Goal: Task Accomplishment & Management: Complete application form

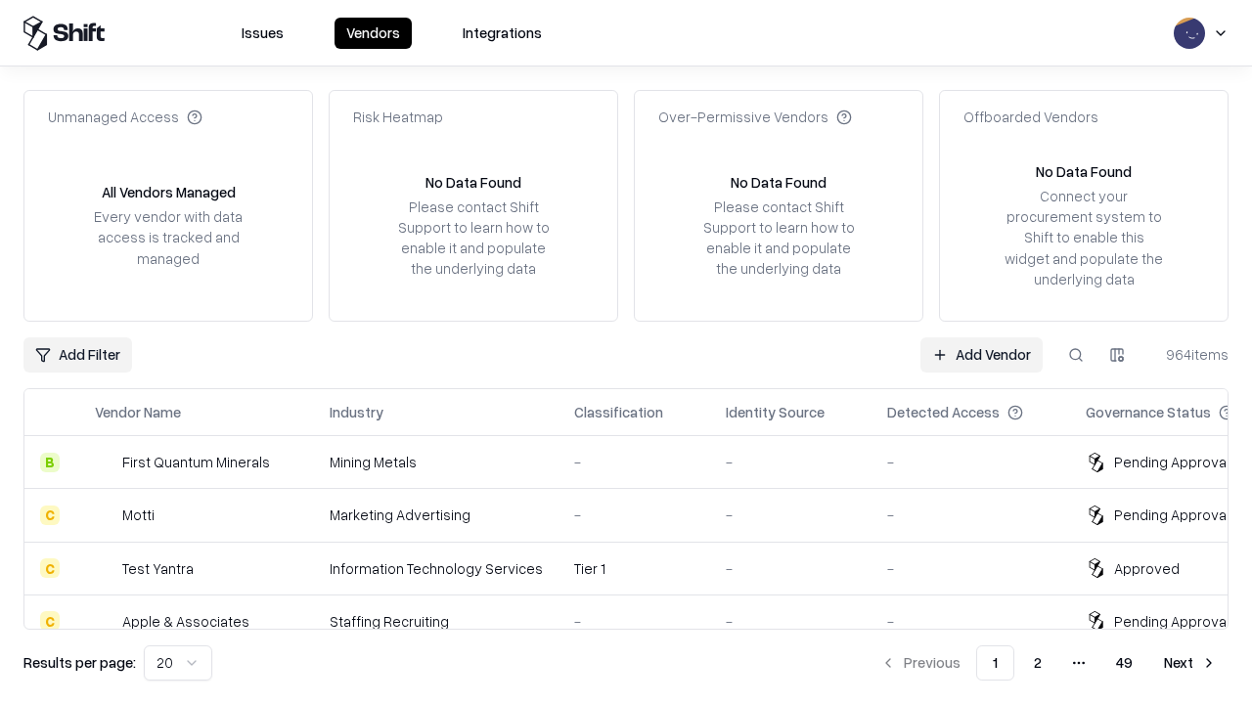
click at [981, 354] on link "Add Vendor" at bounding box center [981, 354] width 122 height 35
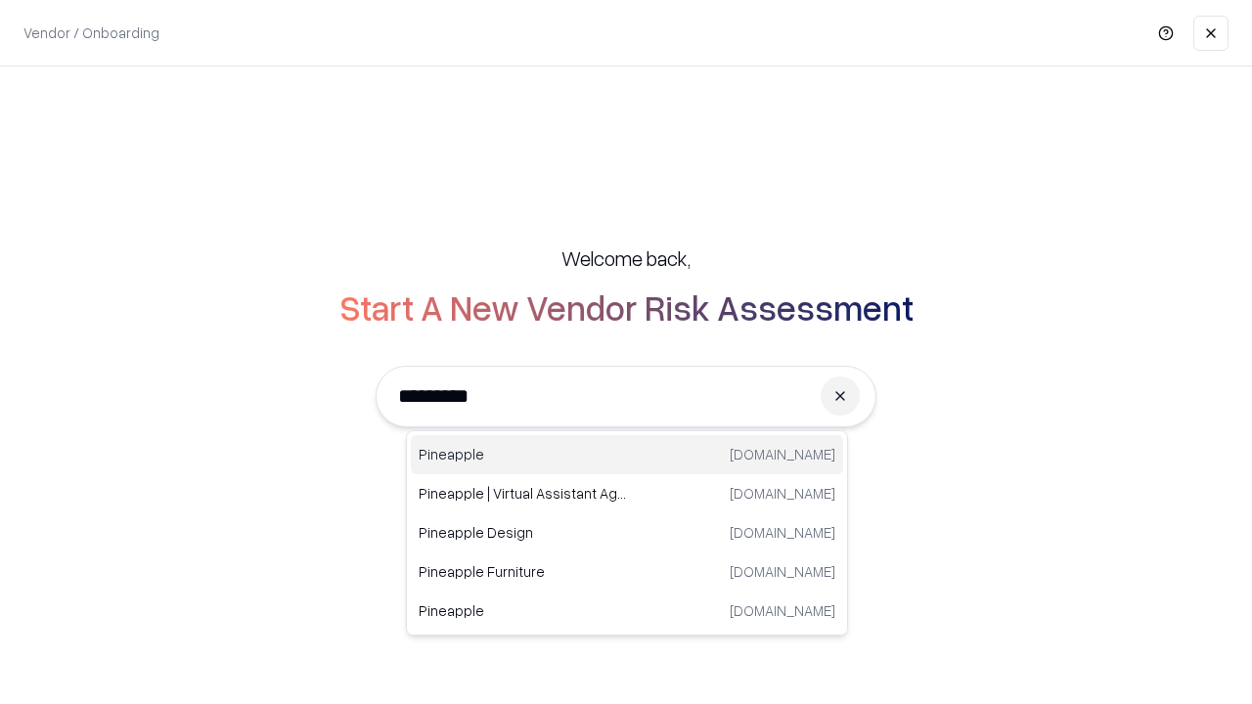
click at [627, 455] on div "Pineapple pineappleenergy.com" at bounding box center [627, 454] width 432 height 39
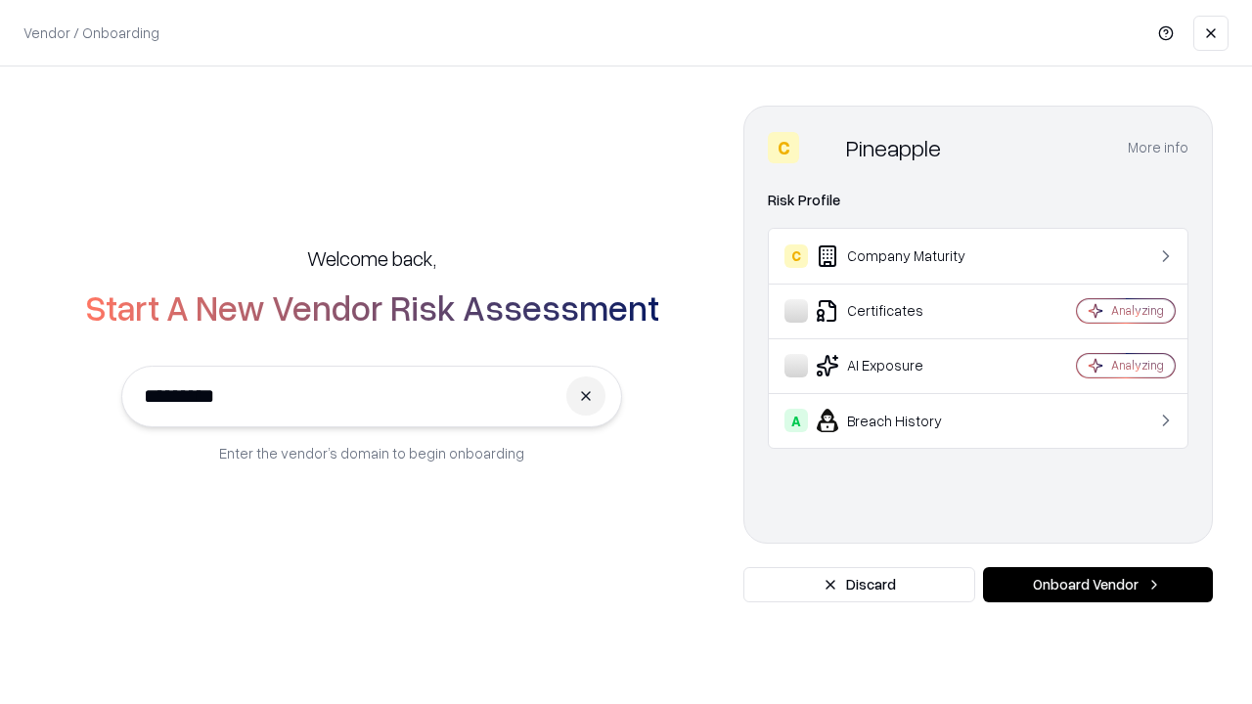
type input "*********"
click at [1097, 585] on button "Onboard Vendor" at bounding box center [1098, 584] width 230 height 35
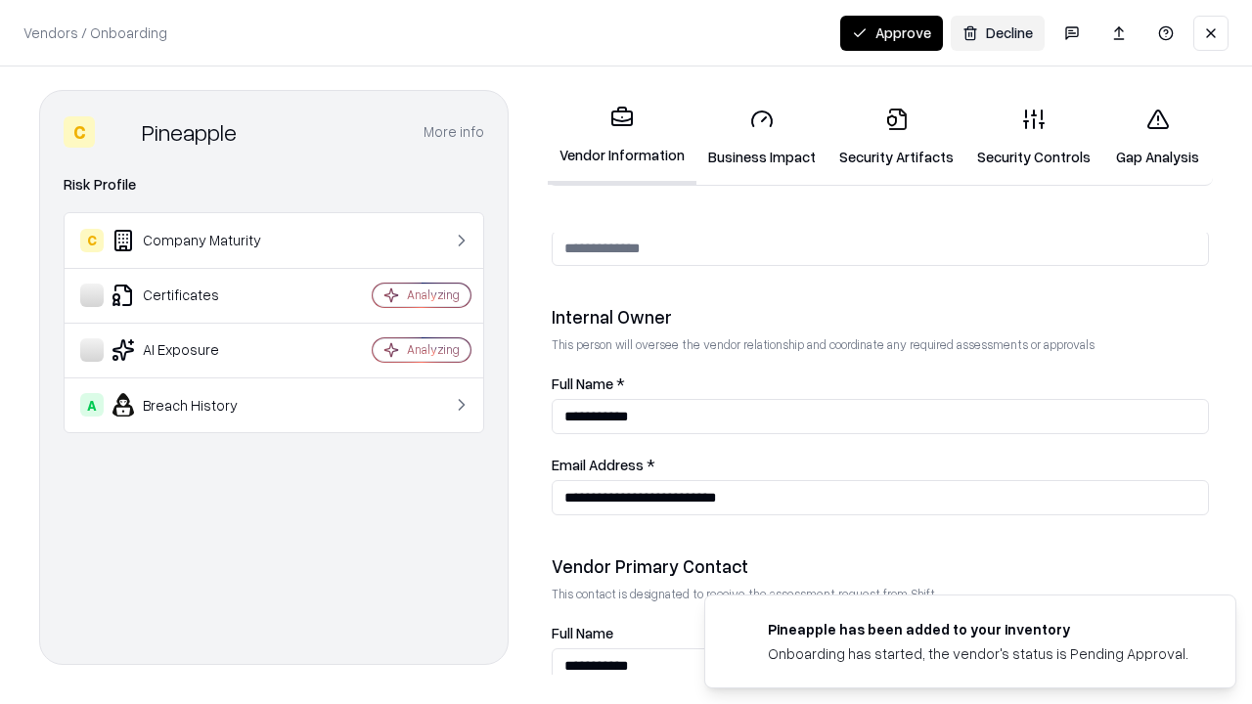
scroll to position [1013, 0]
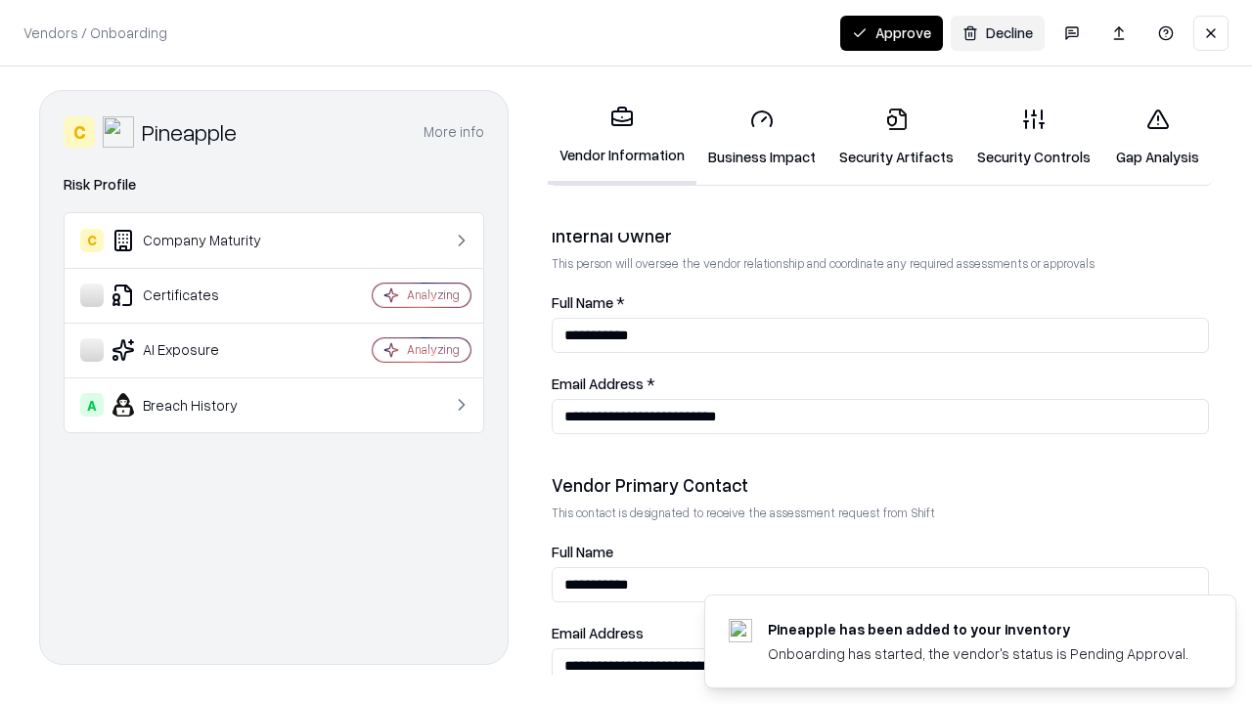
click at [762, 137] on link "Business Impact" at bounding box center [761, 137] width 131 height 91
click at [896, 137] on link "Security Artifacts" at bounding box center [897, 137] width 138 height 91
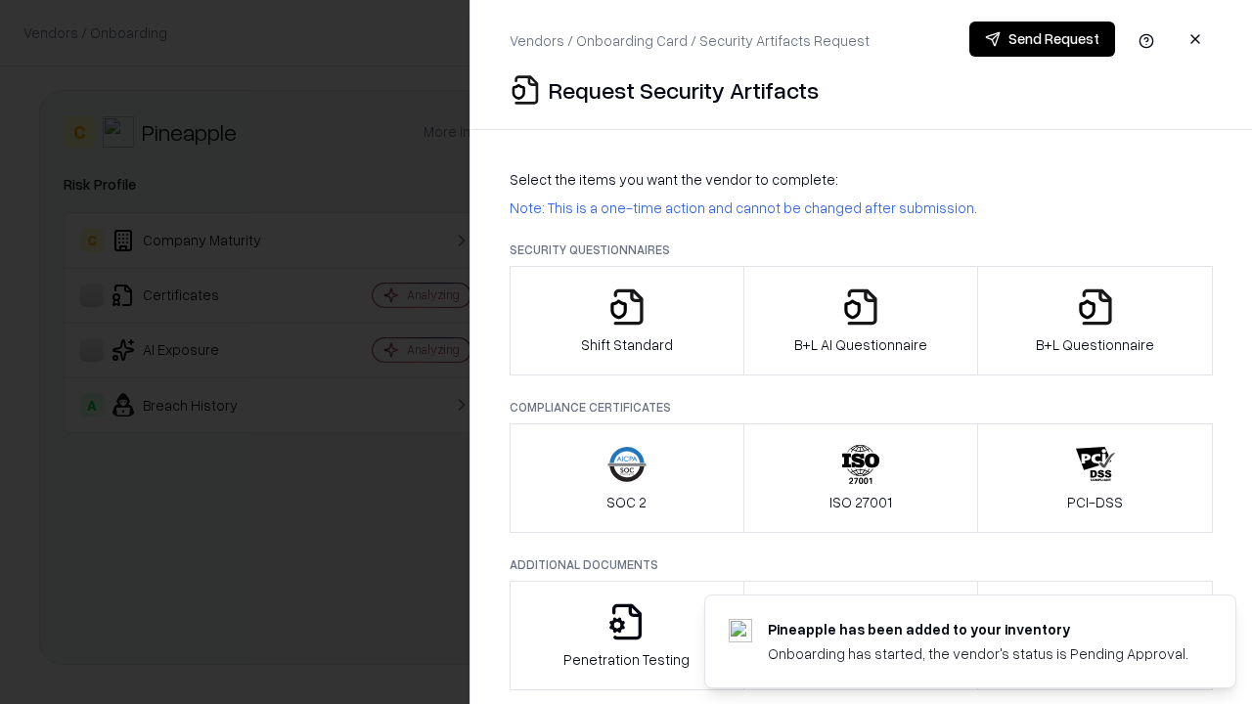
click at [626, 321] on icon "button" at bounding box center [626, 307] width 39 height 39
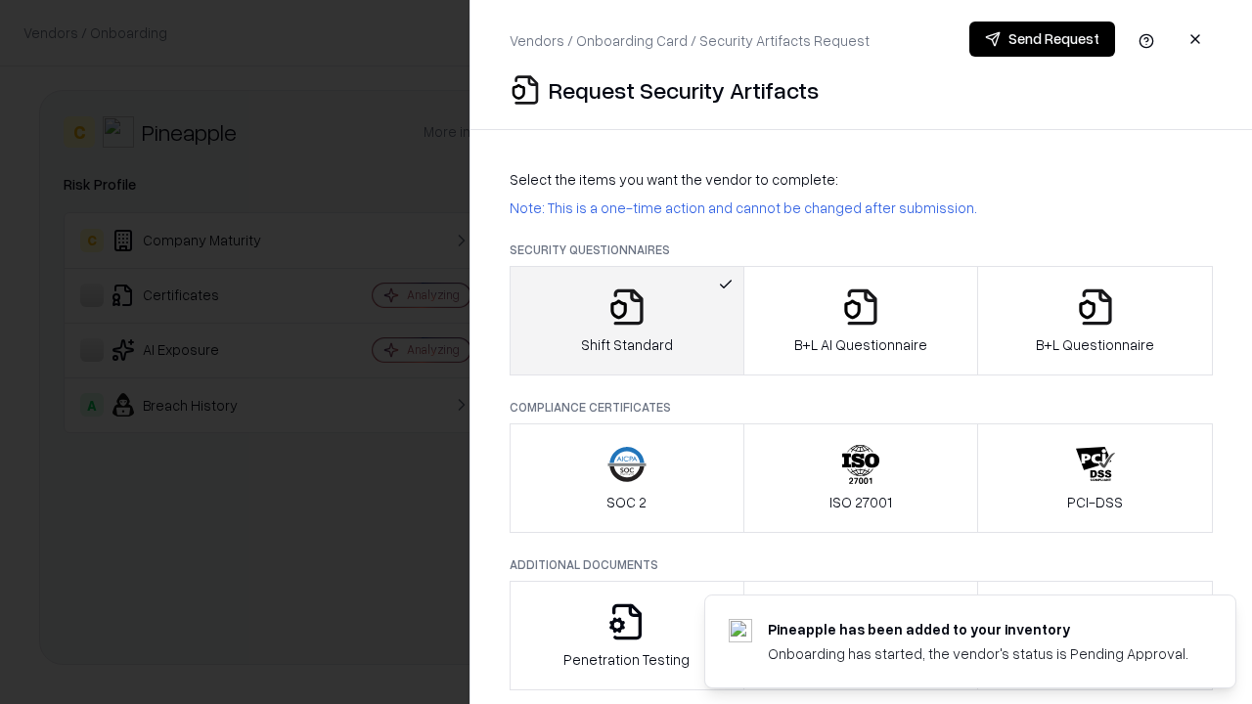
click at [1042, 39] on button "Send Request" at bounding box center [1042, 39] width 146 height 35
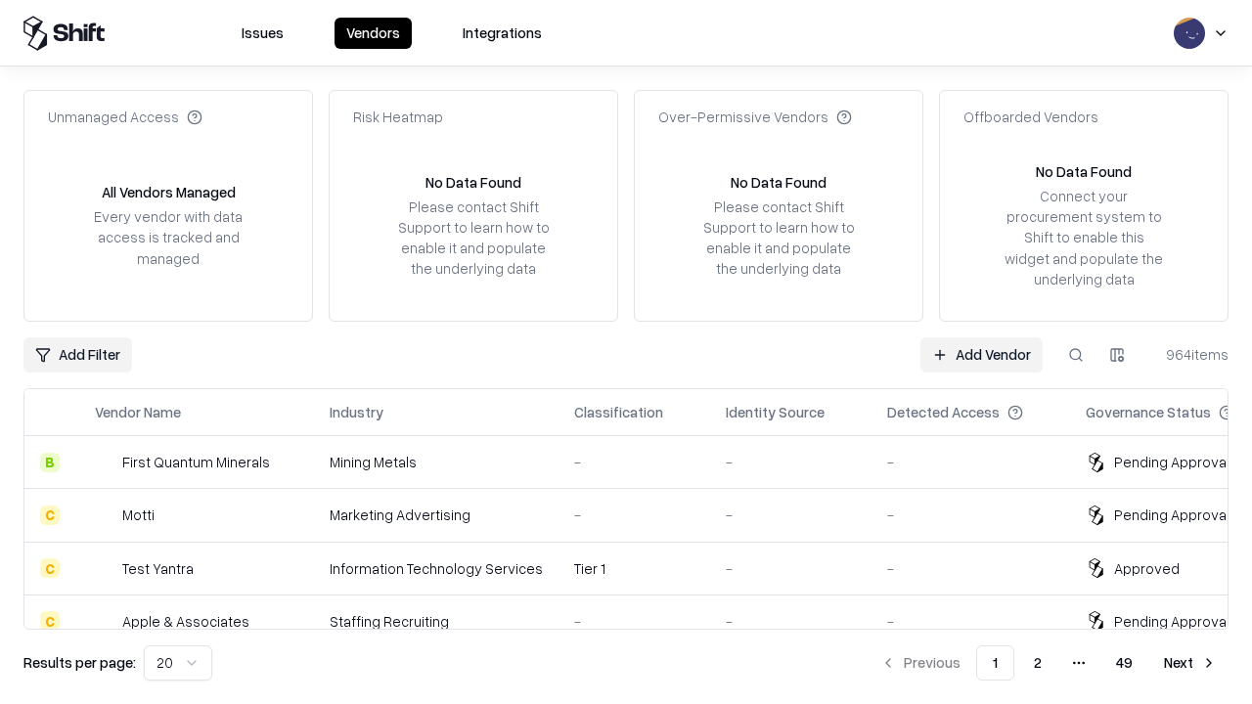
click at [1076, 354] on button at bounding box center [1075, 354] width 35 height 35
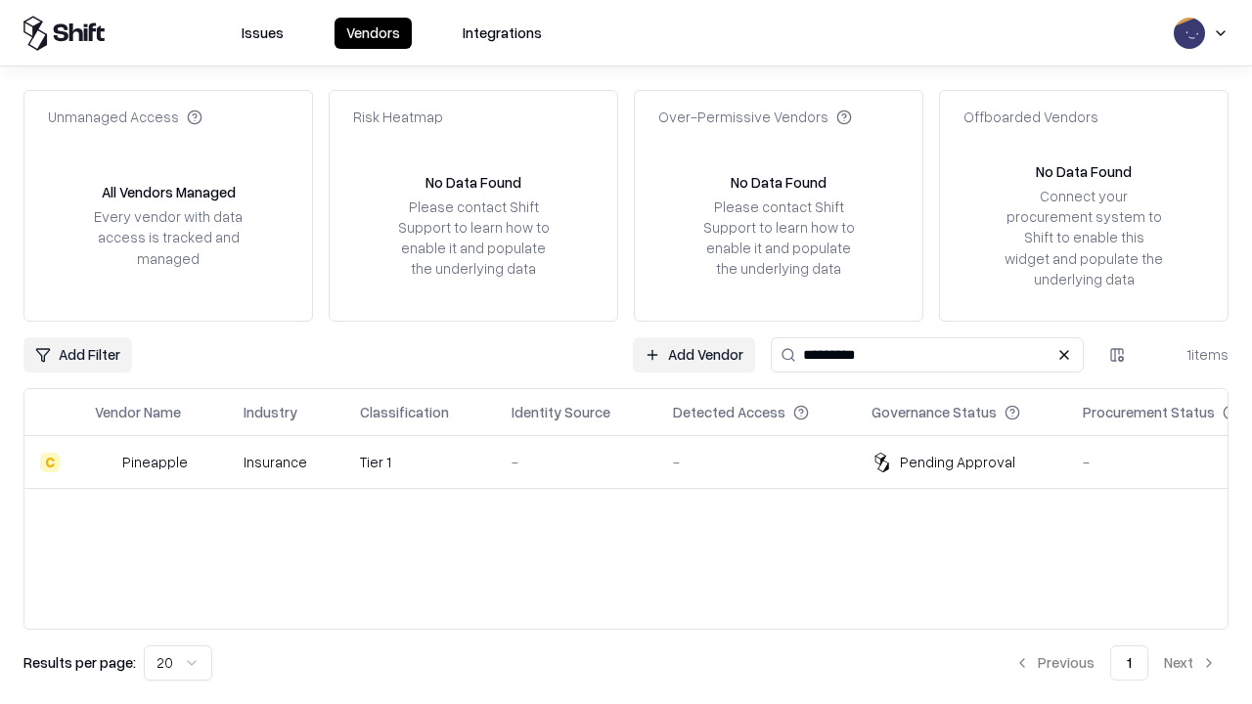
type input "*********"
click at [638, 462] on div "-" at bounding box center [577, 462] width 130 height 21
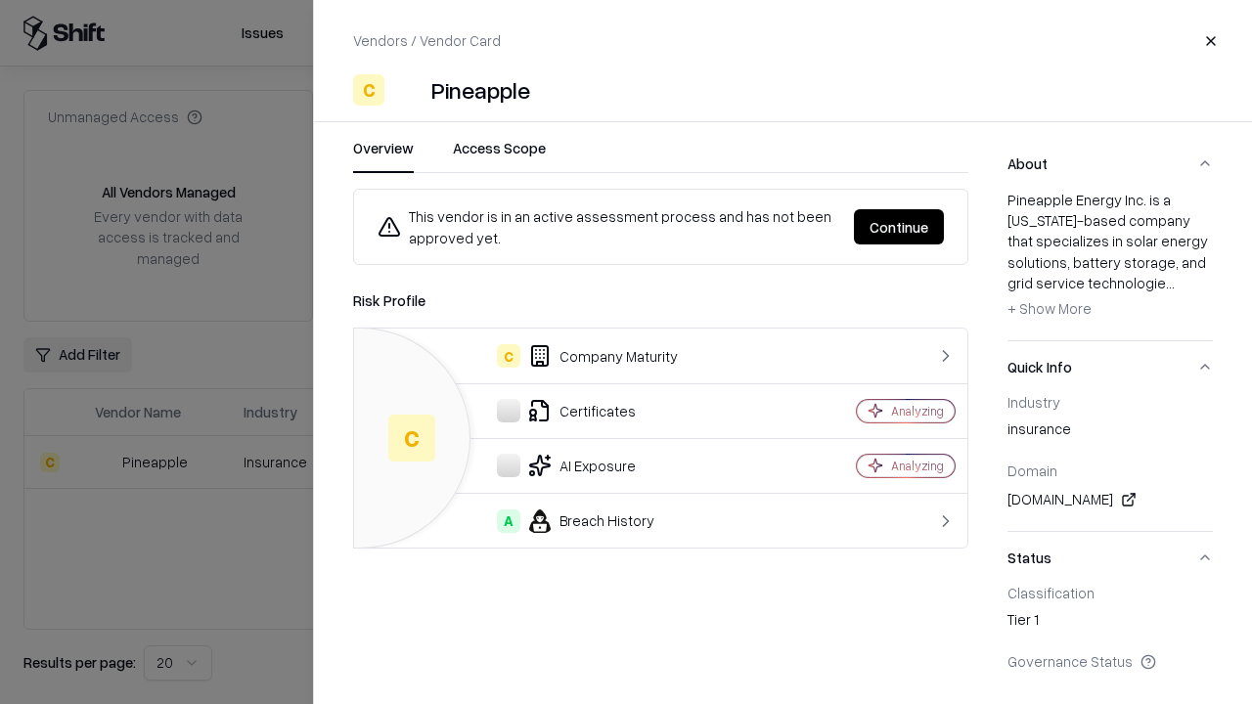
click at [899, 227] on button "Continue" at bounding box center [899, 226] width 90 height 35
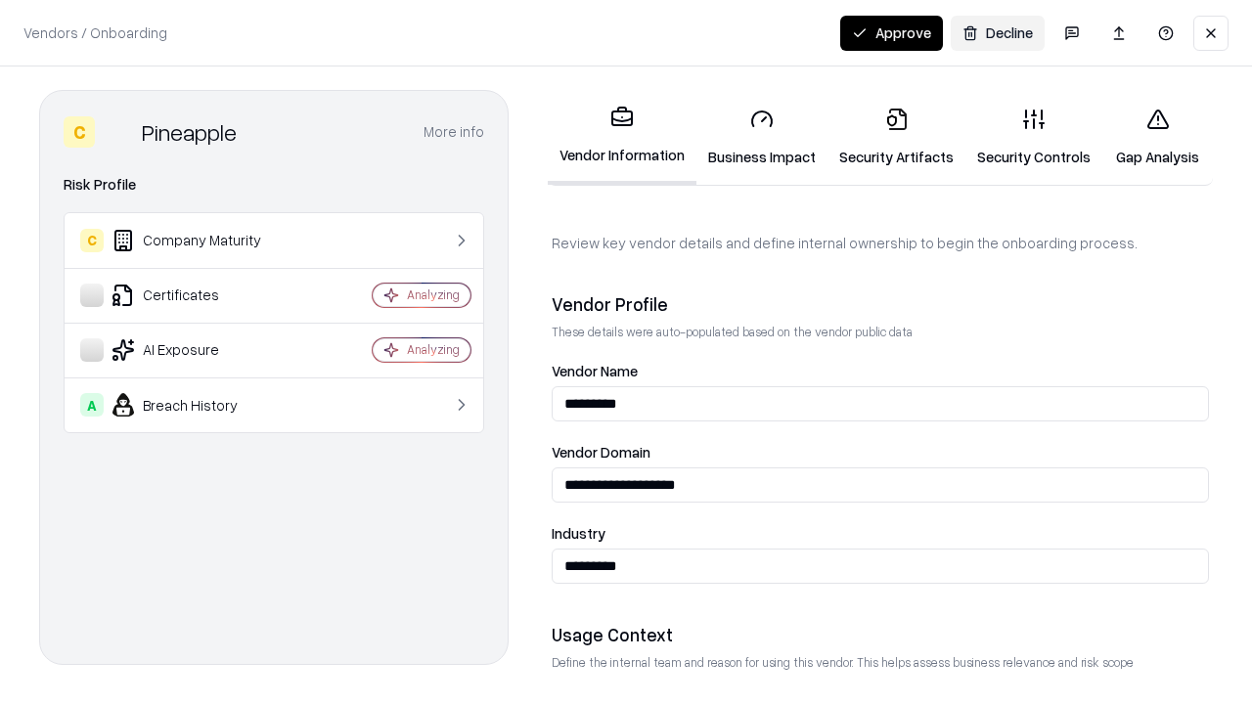
click at [896, 137] on link "Security Artifacts" at bounding box center [897, 137] width 138 height 91
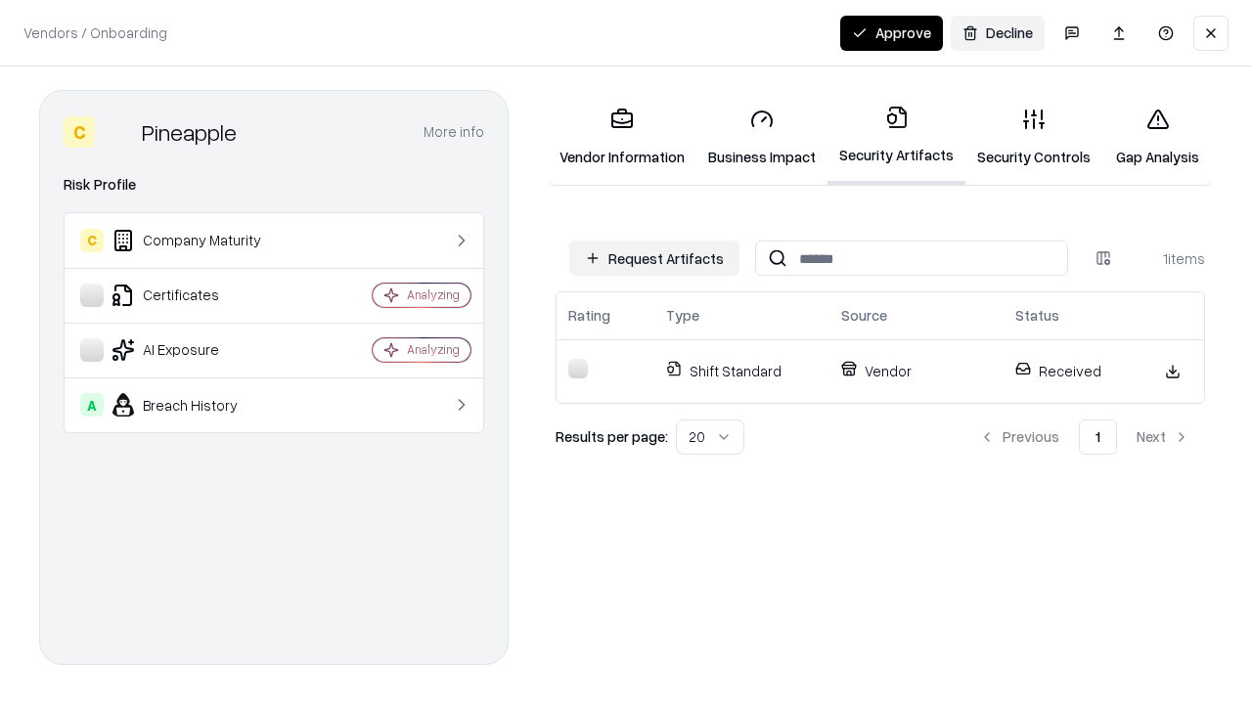
click at [1034, 137] on link "Security Controls" at bounding box center [1033, 137] width 137 height 91
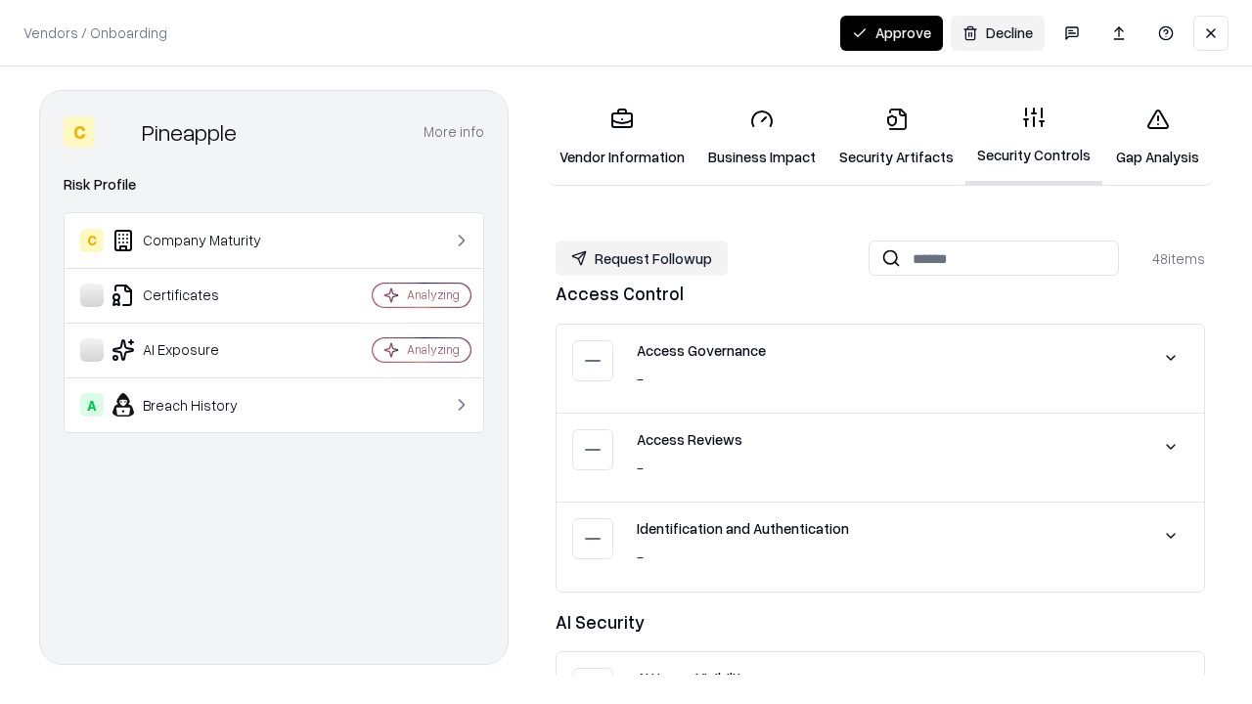
click at [642, 258] on button "Request Followup" at bounding box center [642, 258] width 172 height 35
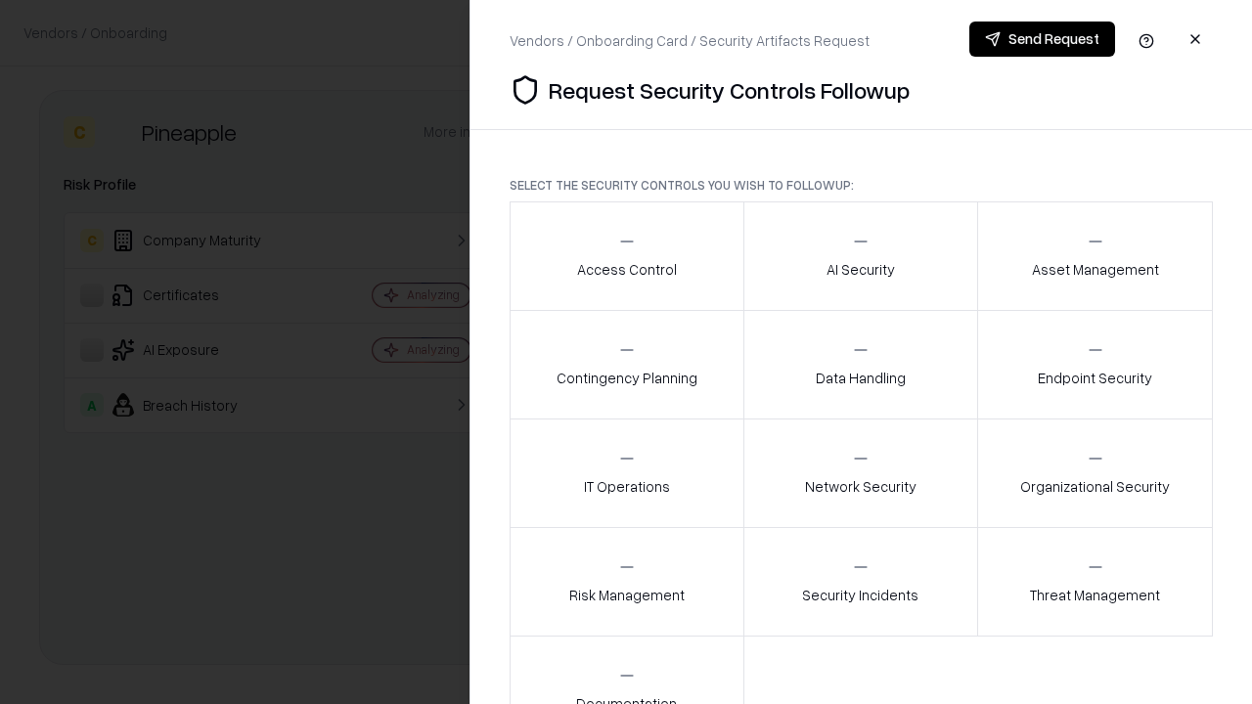
click at [626, 256] on div "Access Control" at bounding box center [627, 256] width 100 height 48
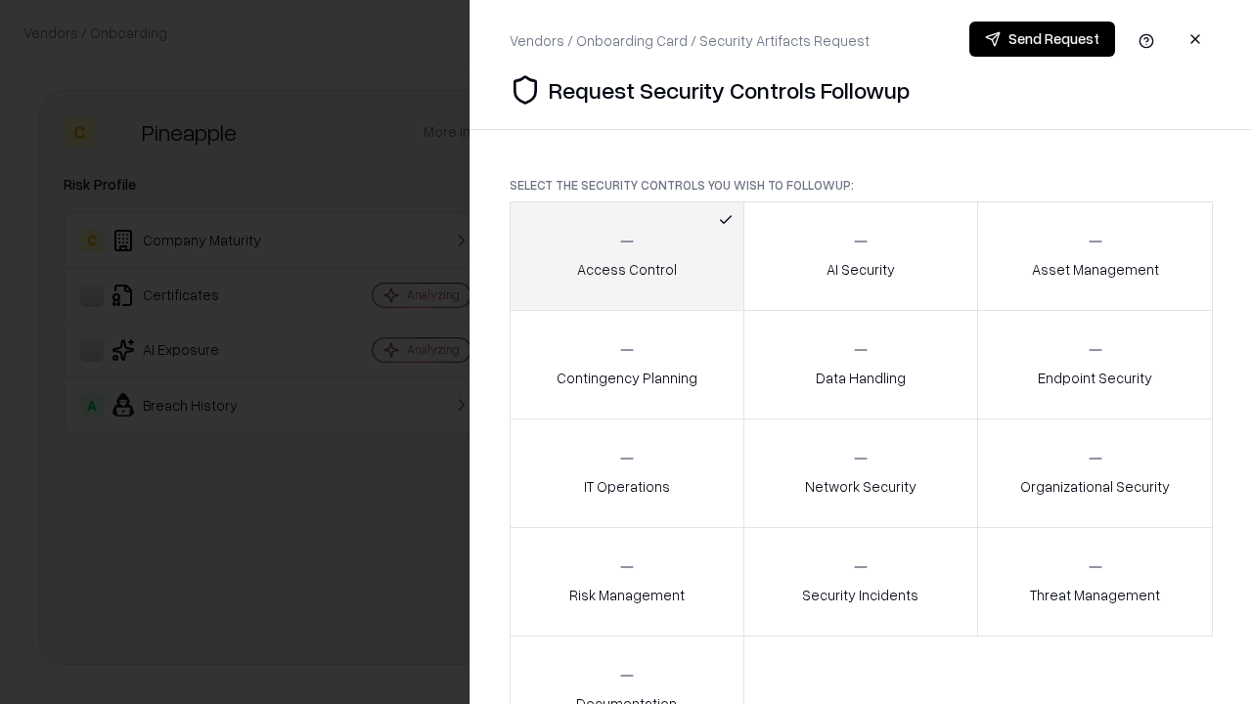
click at [1042, 39] on button "Send Request" at bounding box center [1042, 39] width 146 height 35
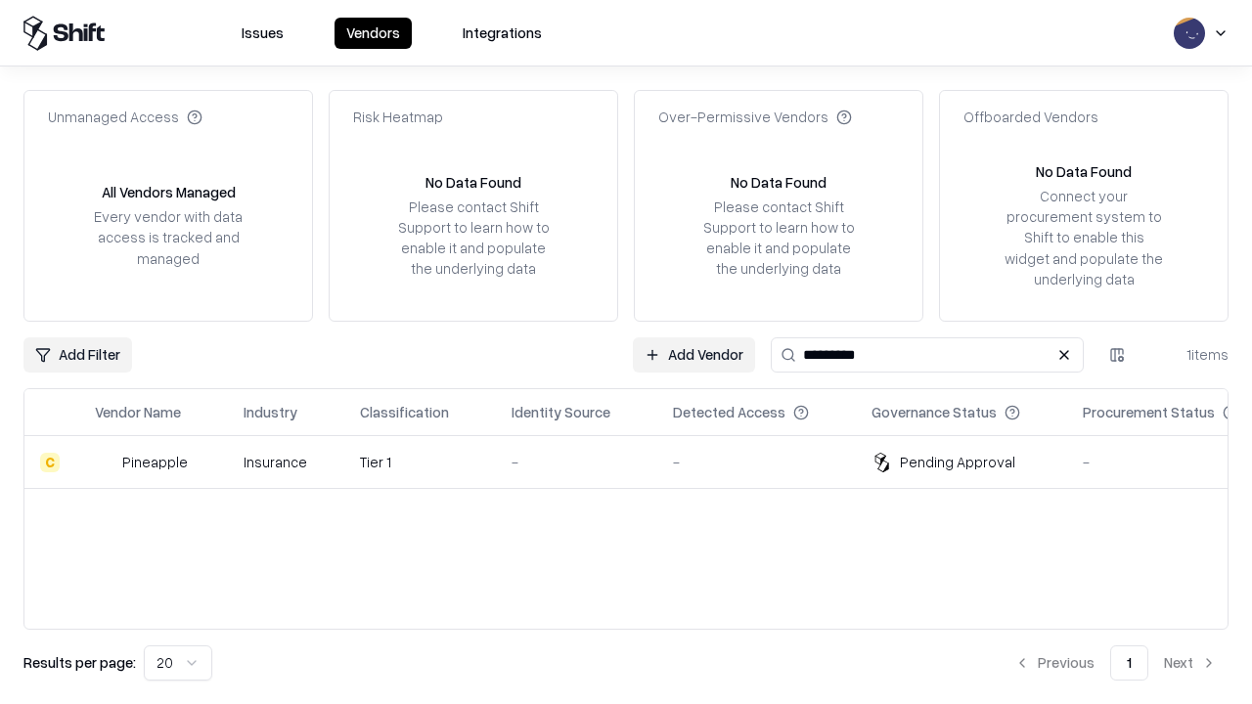
type input "*********"
click at [638, 462] on div "-" at bounding box center [577, 462] width 130 height 21
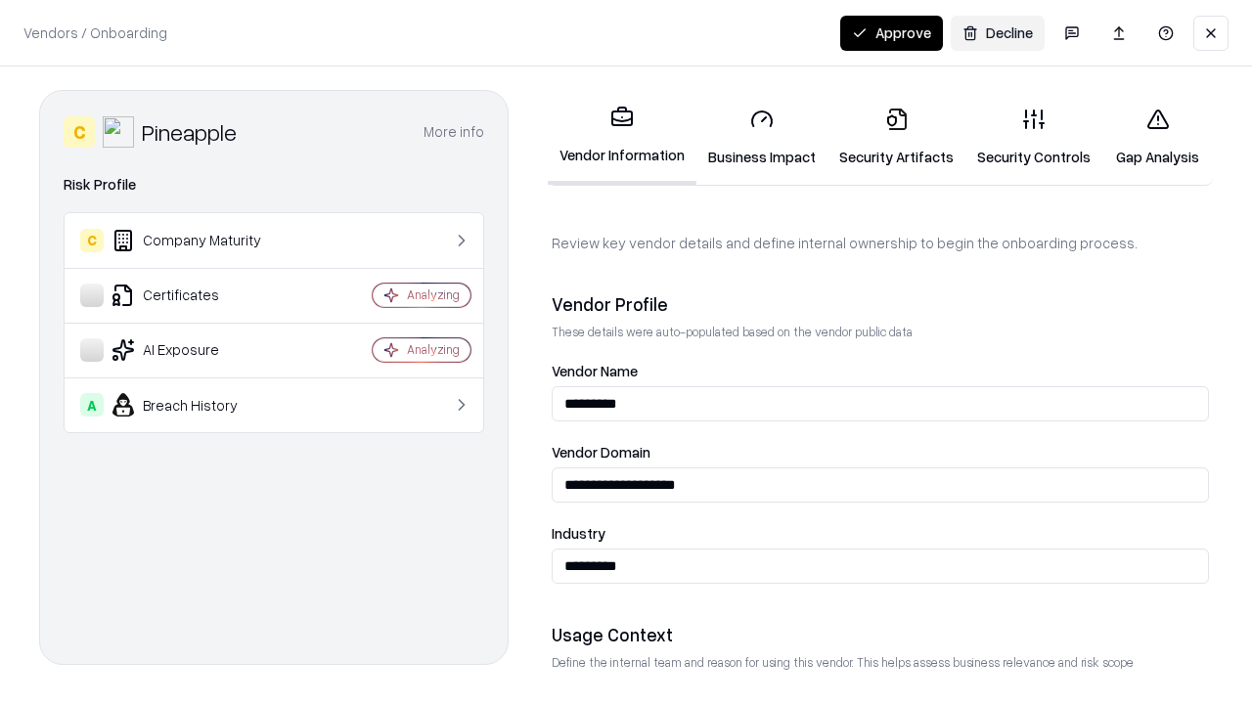
click at [891, 32] on button "Approve" at bounding box center [891, 33] width 103 height 35
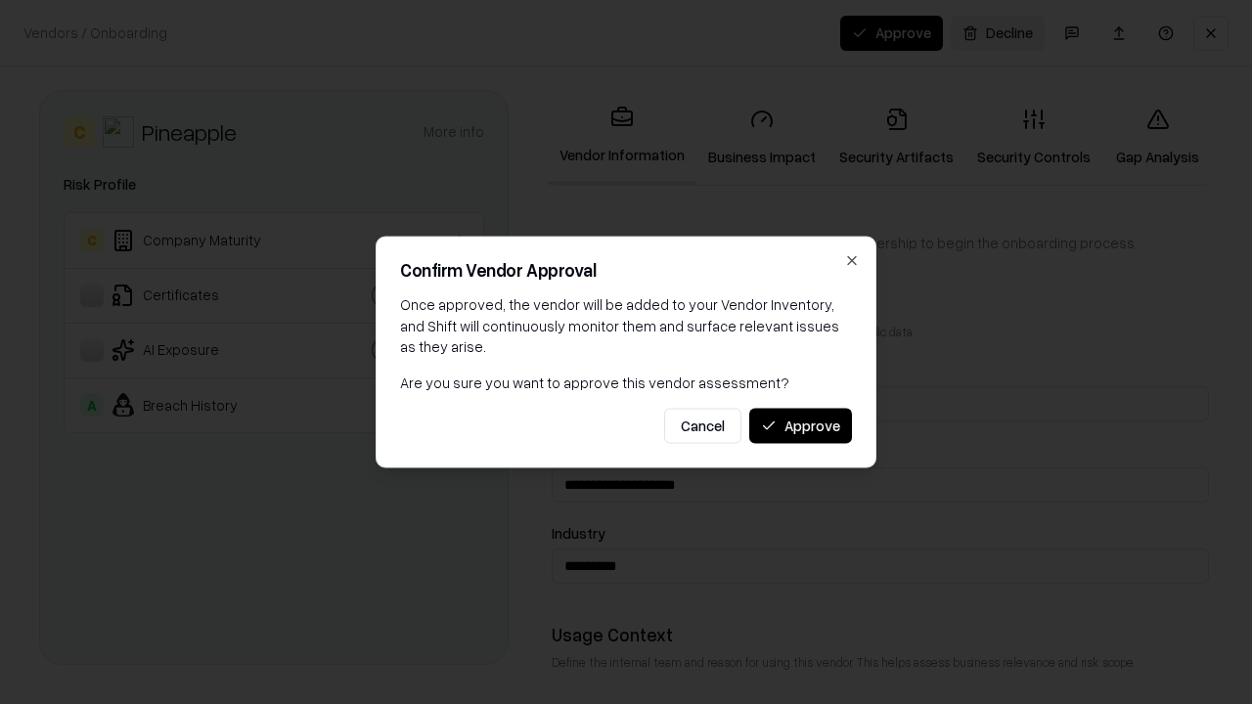
click at [800, 425] on button "Approve" at bounding box center [800, 425] width 103 height 35
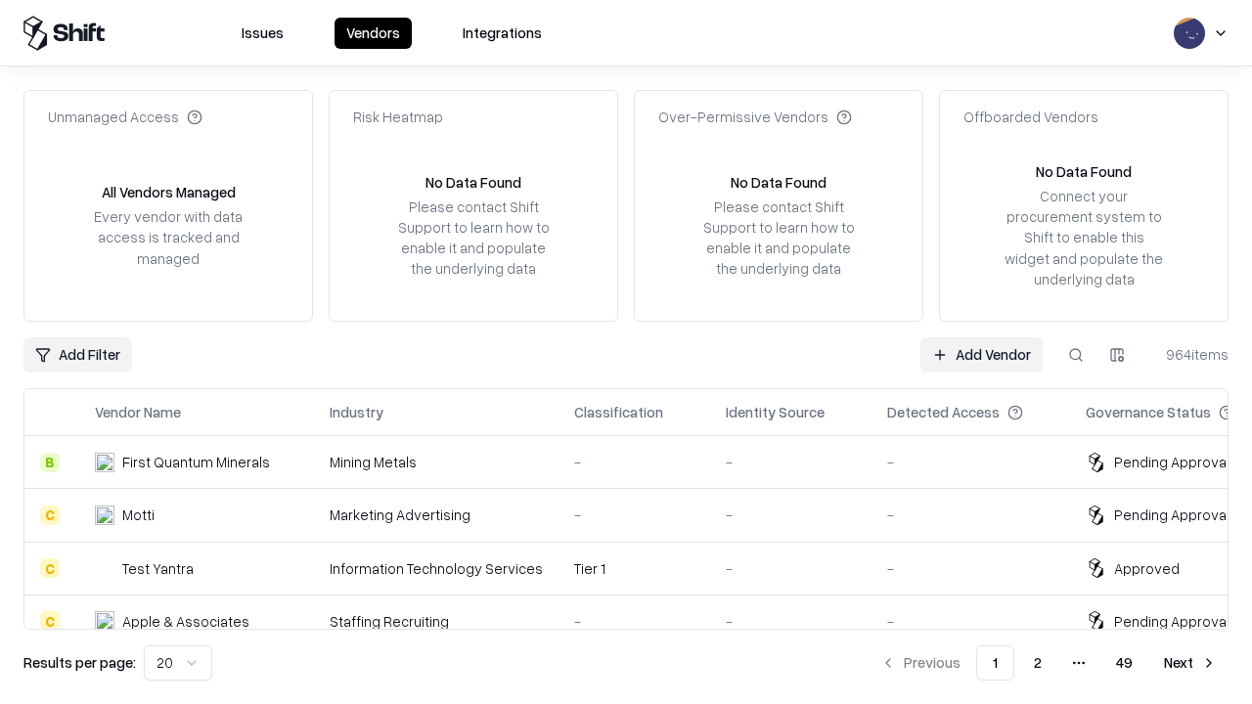
type input "*********"
click at [981, 354] on link "Add Vendor" at bounding box center [981, 354] width 122 height 35
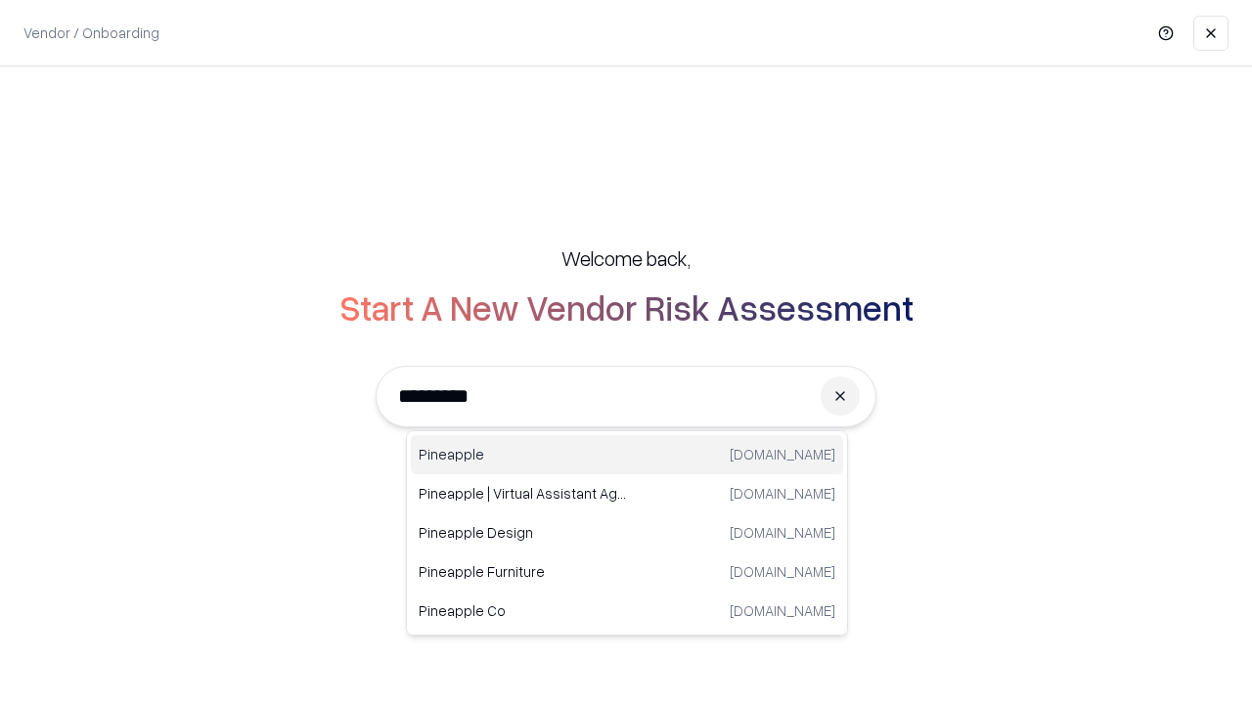
click at [627, 455] on div "Pineapple [DOMAIN_NAME]" at bounding box center [627, 454] width 432 height 39
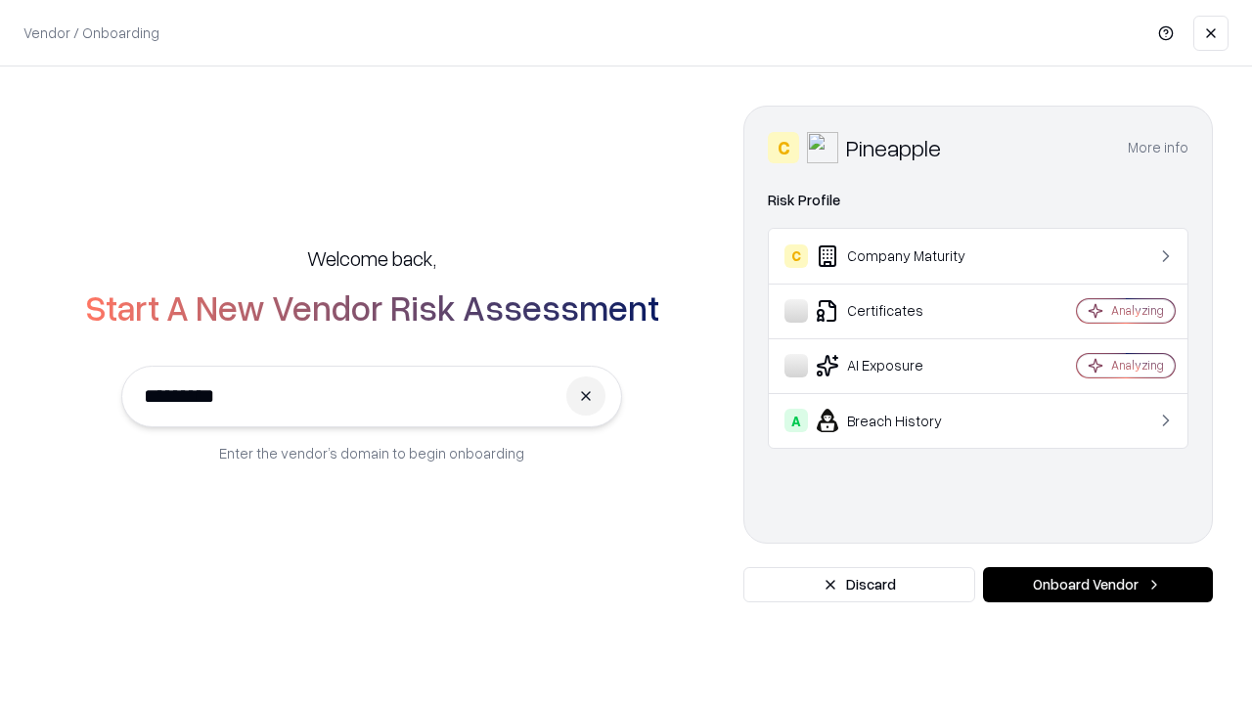
type input "*********"
click at [1097, 585] on button "Onboard Vendor" at bounding box center [1098, 584] width 230 height 35
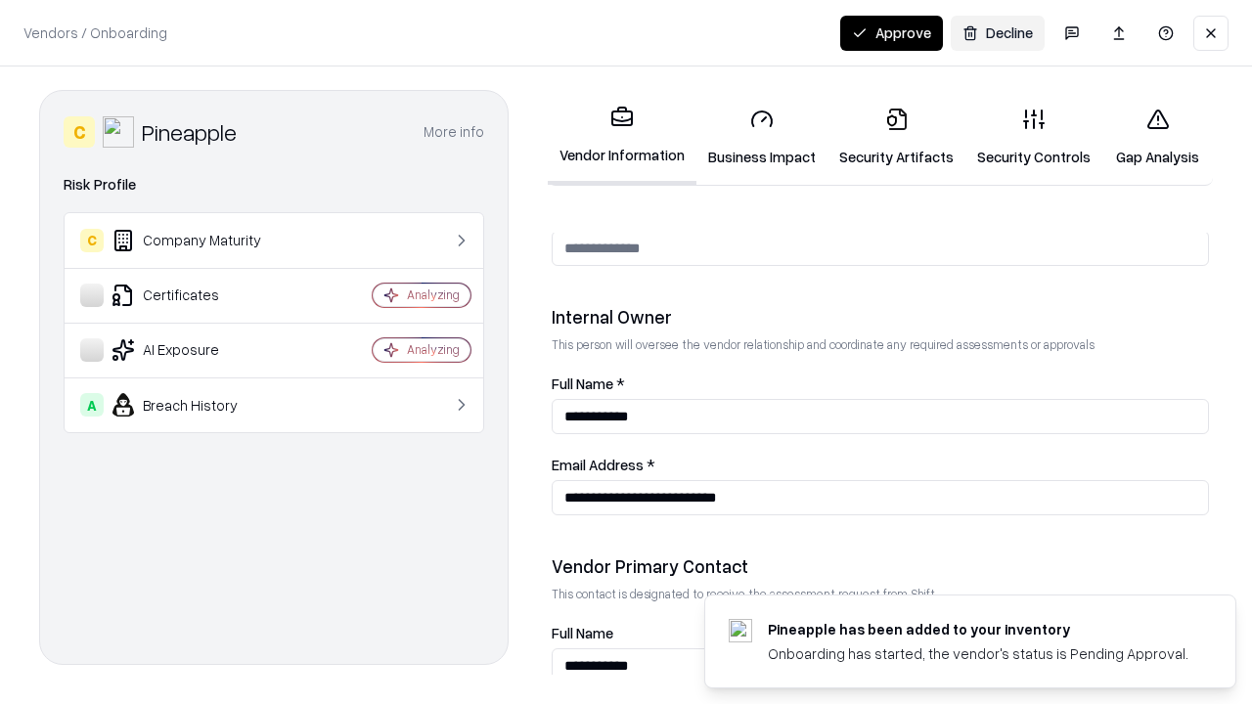
scroll to position [1013, 0]
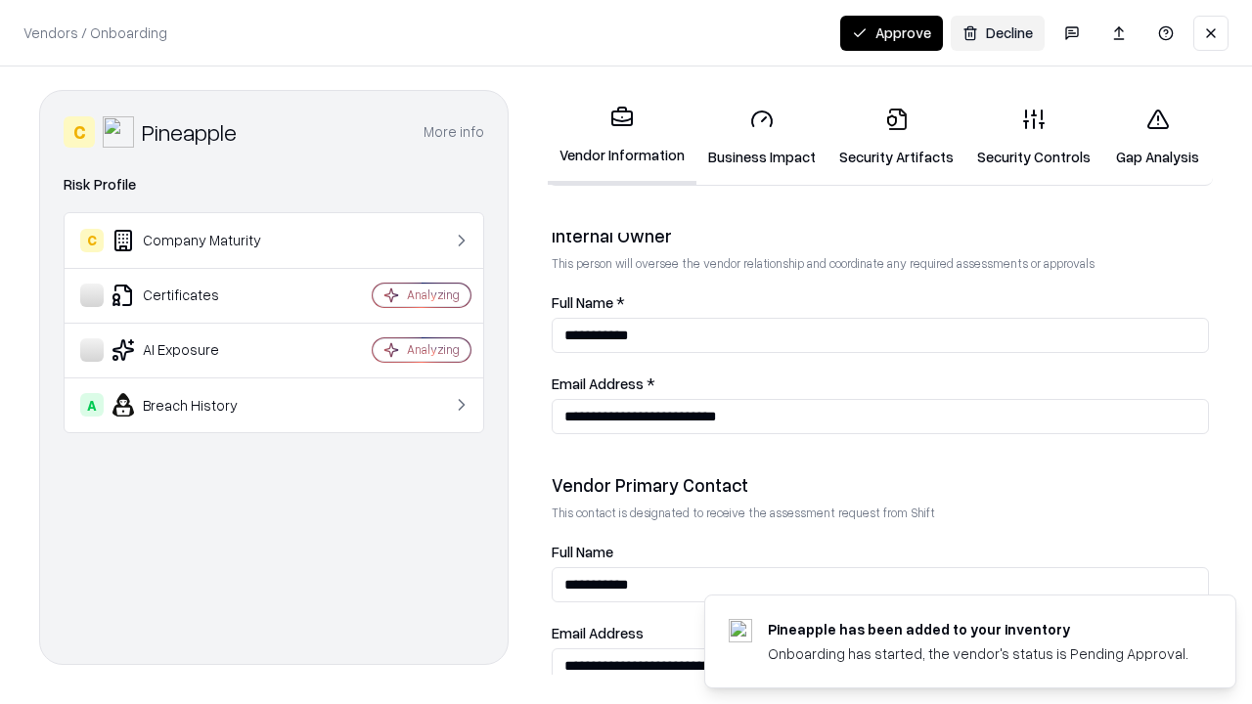
click at [891, 32] on button "Approve" at bounding box center [891, 33] width 103 height 35
